Goal: Task Accomplishment & Management: Manage account settings

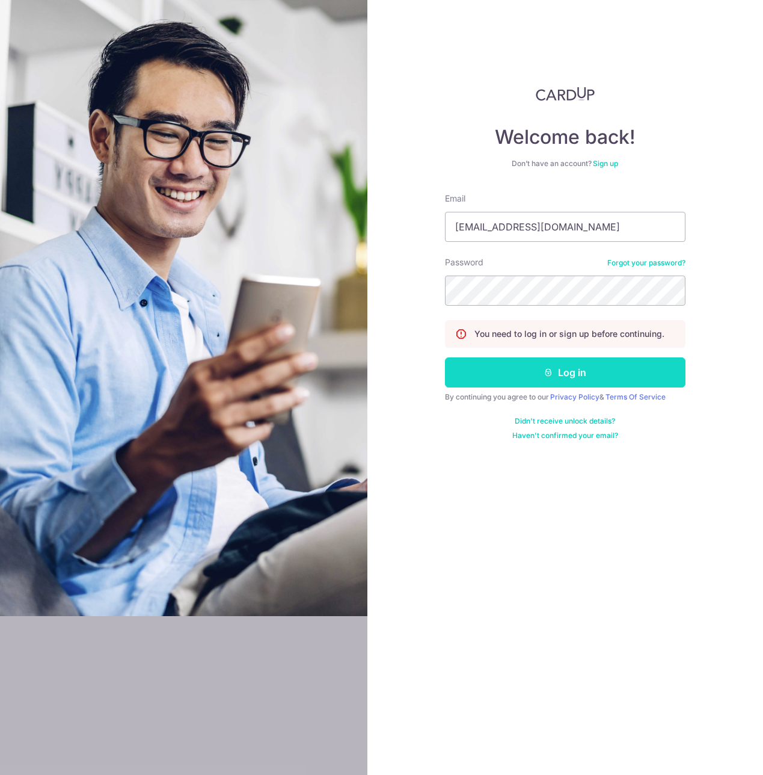
click at [577, 376] on button "Log in" at bounding box center [565, 372] width 241 height 30
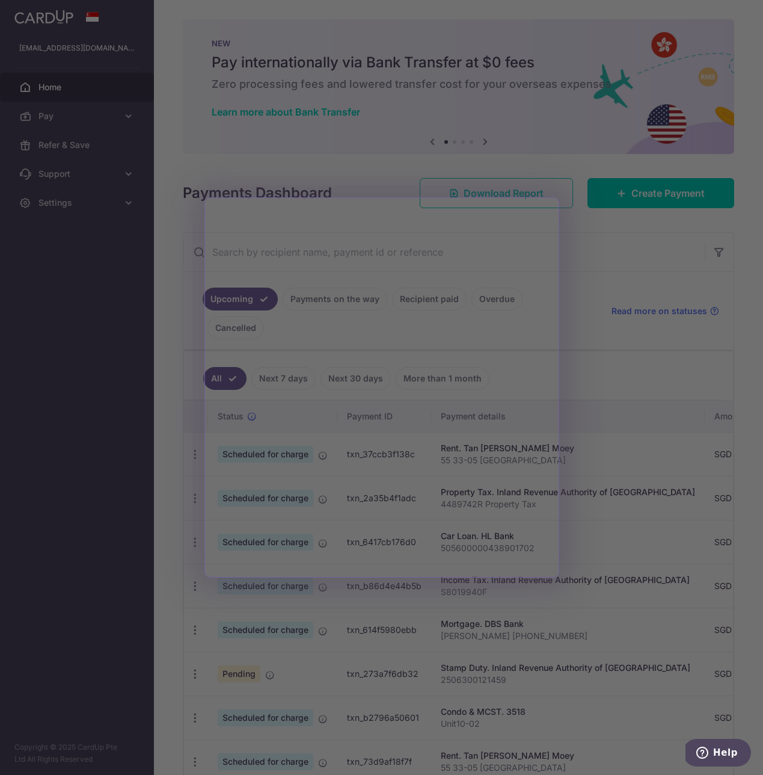
scroll to position [21, 0]
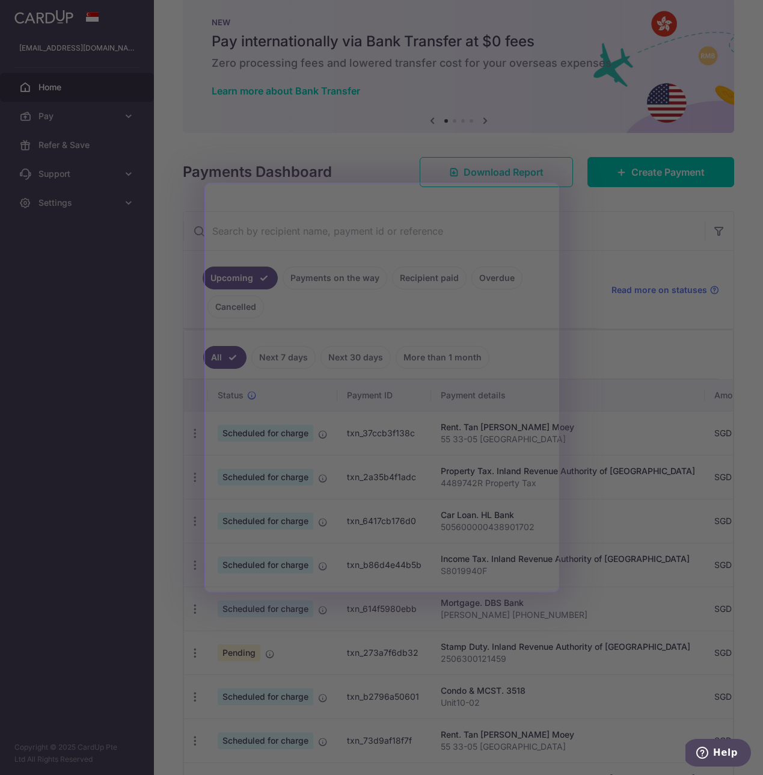
click at [594, 393] on div at bounding box center [385, 391] width 771 height 783
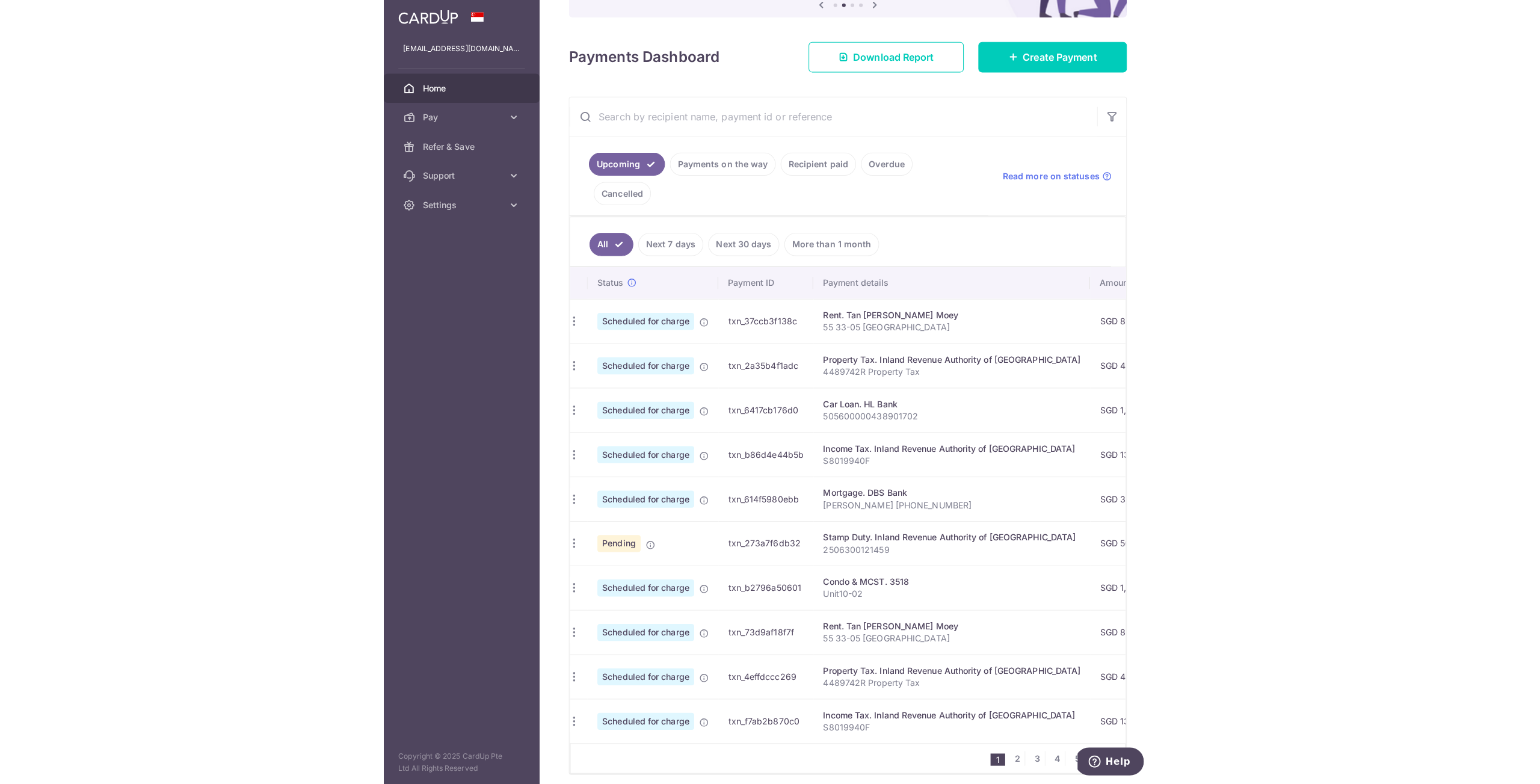
scroll to position [0, 7]
